Goal: Information Seeking & Learning: Learn about a topic

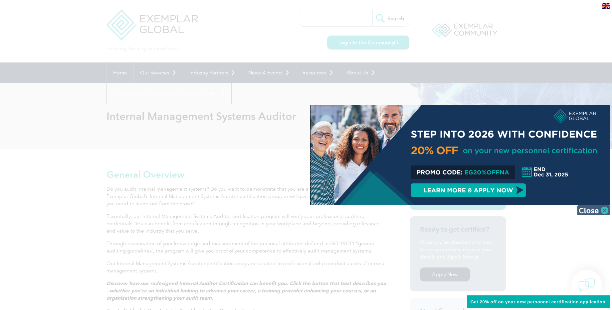
click at [600, 211] on img at bounding box center [593, 211] width 33 height 10
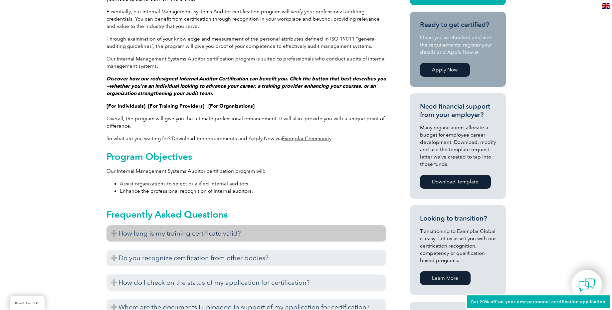
scroll to position [242, 0]
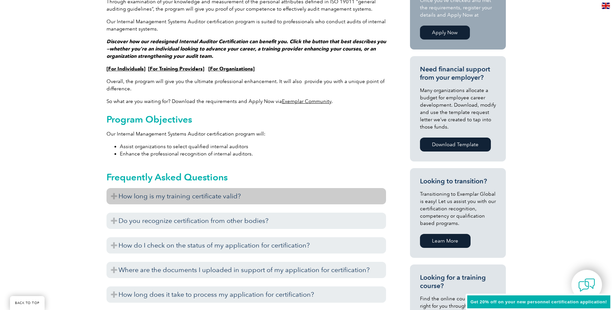
click at [109, 197] on h3 "How long is my training certificate valid?" at bounding box center [245, 196] width 279 height 16
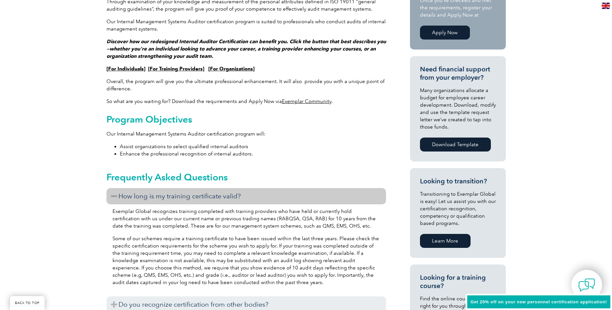
click at [112, 195] on h3 "How long is my training certificate valid?" at bounding box center [245, 196] width 279 height 16
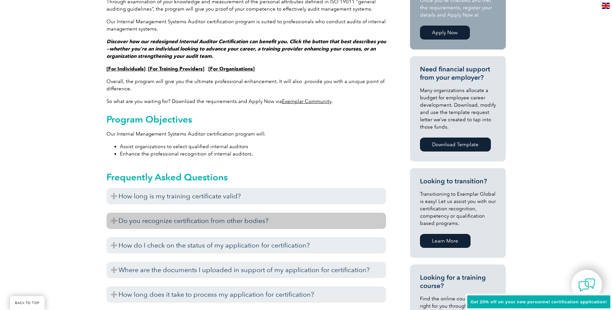
click at [111, 222] on h3 "Do you recognize certification from other bodies?" at bounding box center [245, 221] width 279 height 16
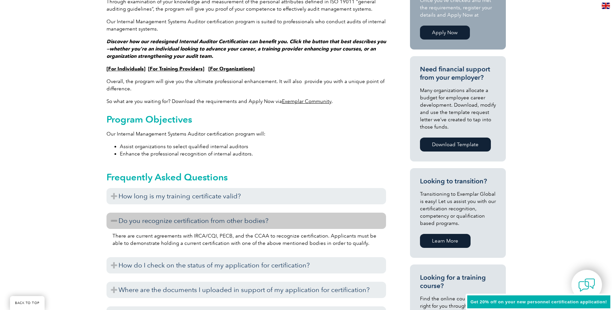
click at [111, 222] on h3 "Do you recognize certification from other bodies?" at bounding box center [245, 221] width 279 height 16
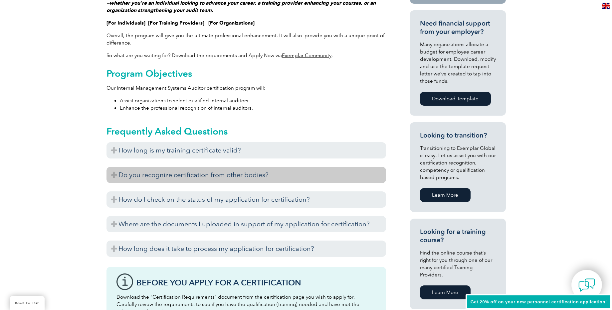
scroll to position [333, 0]
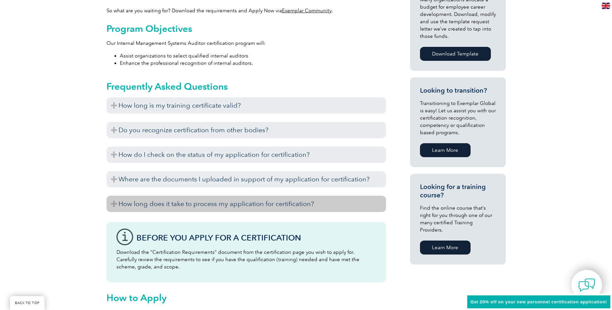
click at [113, 204] on h3 "How long does it take to process my application for certification?" at bounding box center [245, 204] width 279 height 16
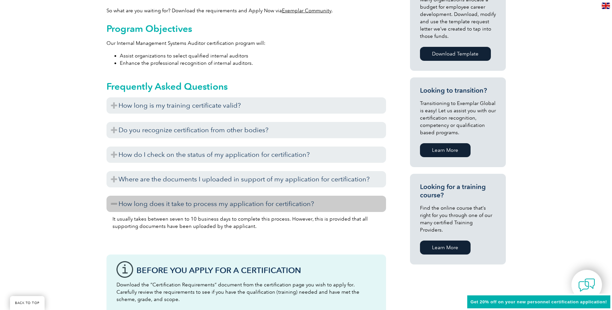
click at [113, 204] on h3 "How long does it take to process my application for certification?" at bounding box center [245, 204] width 279 height 16
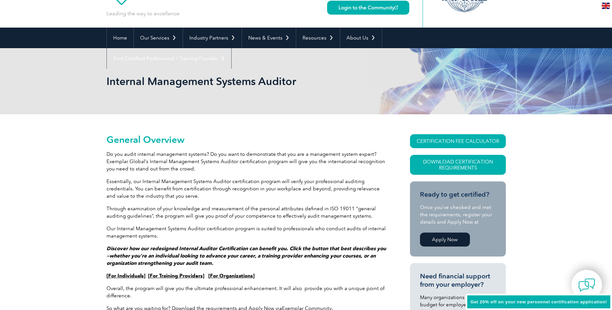
scroll to position [30, 0]
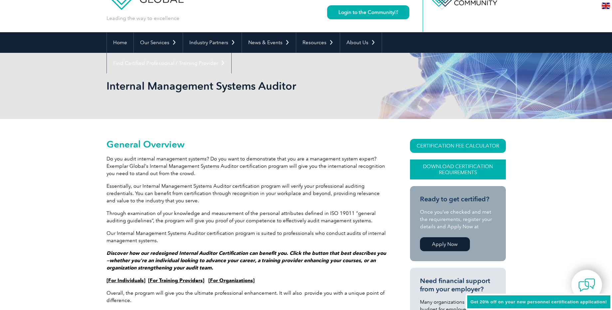
click at [453, 173] on link "Download Certification Requirements" at bounding box center [458, 170] width 96 height 20
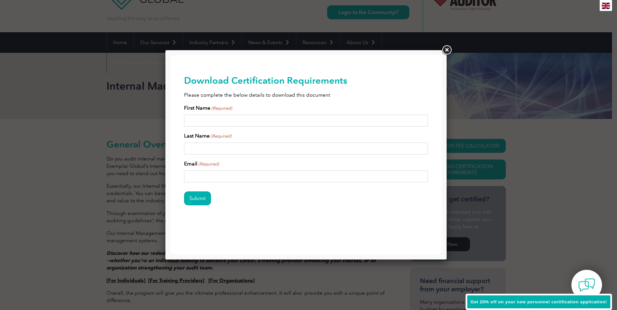
click at [445, 50] on link at bounding box center [446, 50] width 12 height 12
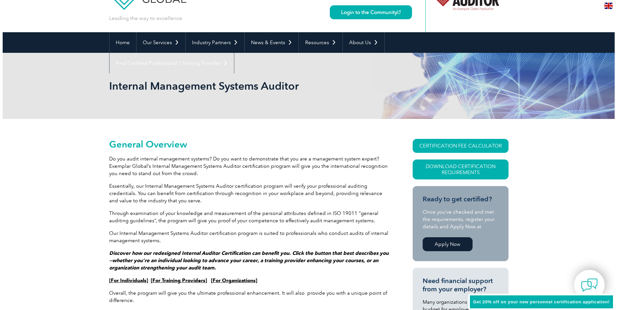
scroll to position [0, 0]
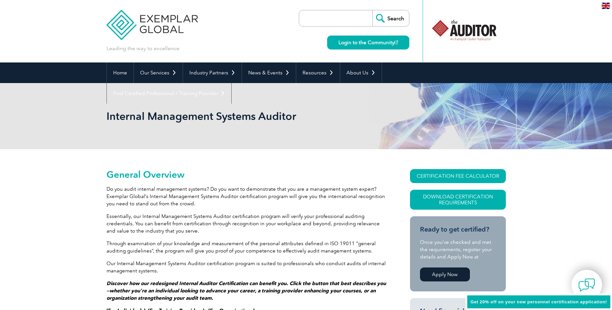
click at [457, 175] on link "CERTIFICATION FEE CALCULATOR" at bounding box center [458, 176] width 96 height 14
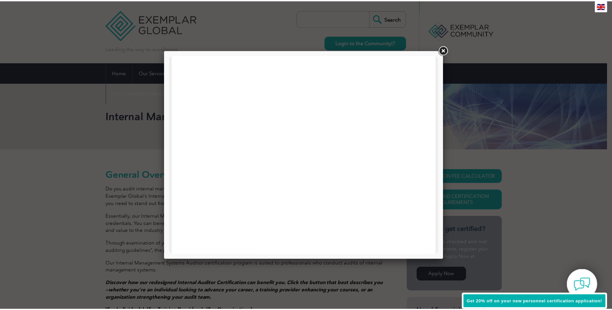
scroll to position [151, 0]
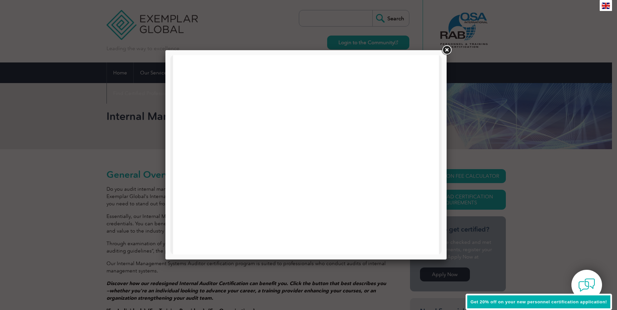
click at [448, 51] on link at bounding box center [446, 50] width 12 height 12
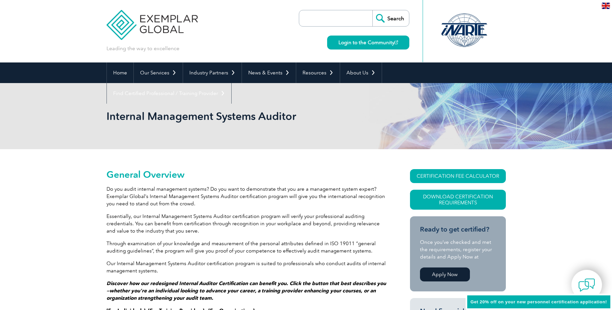
click at [543, 25] on header "Leading the way to excellence Search" at bounding box center [306, 31] width 612 height 63
click at [582, 39] on header "Leading the way to excellence Search" at bounding box center [306, 31] width 612 height 63
